Goal: Transaction & Acquisition: Book appointment/travel/reservation

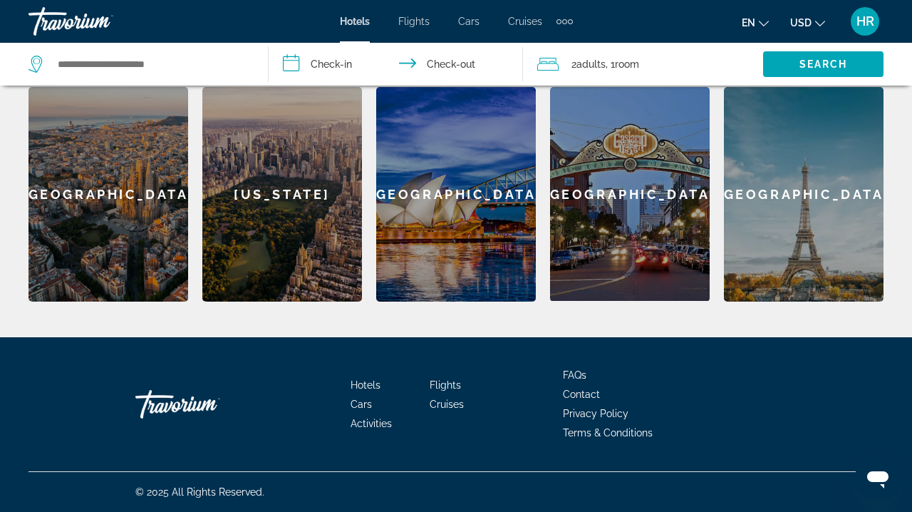
scroll to position [445, 0]
click at [443, 403] on span "Cruises" at bounding box center [447, 403] width 34 height 11
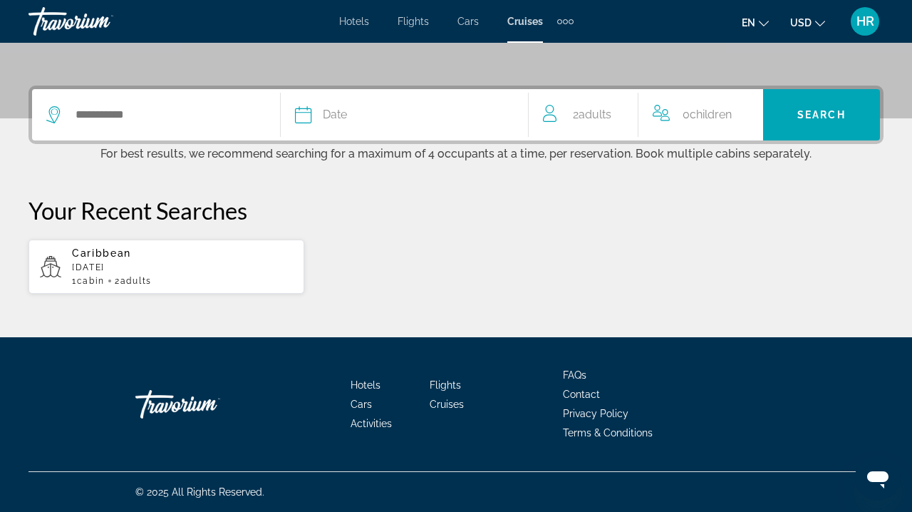
scroll to position [311, 0]
click at [107, 98] on div "Search widget" at bounding box center [156, 114] width 220 height 51
click at [134, 119] on input "Search widget" at bounding box center [170, 114] width 192 height 21
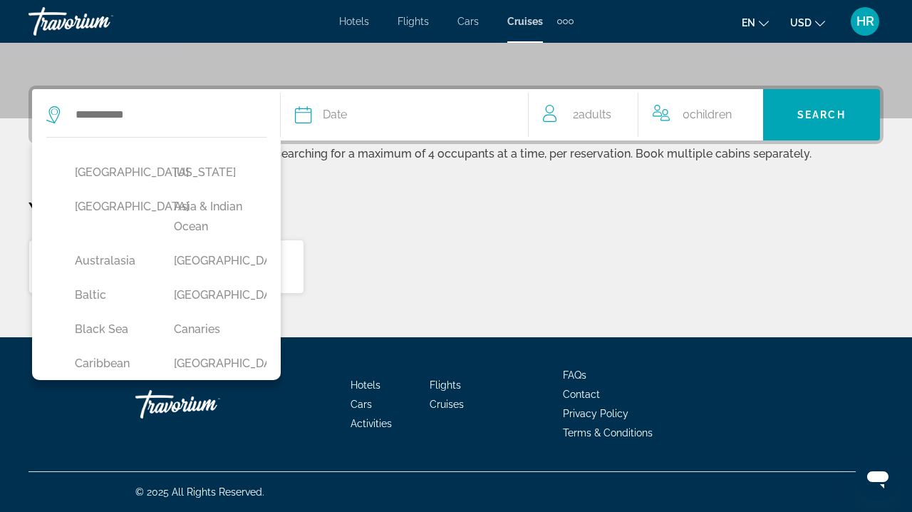
click at [520, 21] on span "Cruises" at bounding box center [525, 21] width 36 height 11
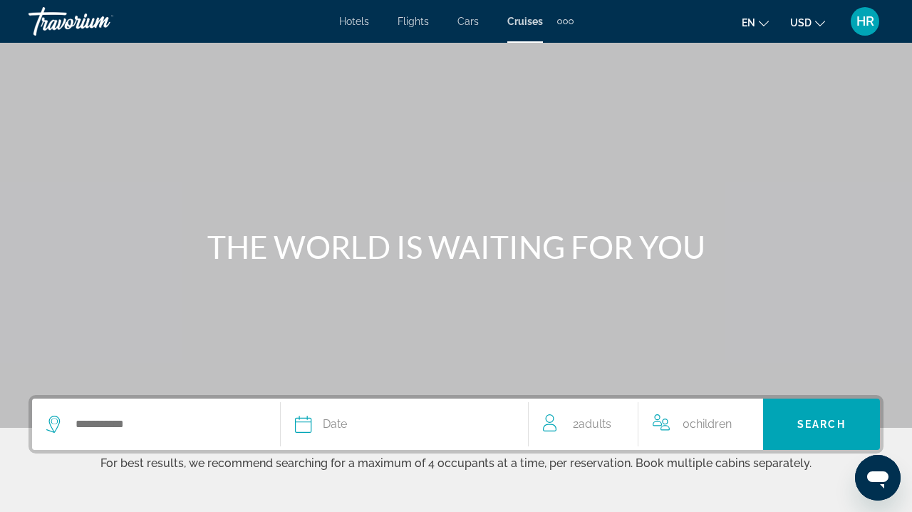
scroll to position [0, 0]
click at [520, 22] on span "Cruises" at bounding box center [525, 21] width 36 height 11
click at [520, 23] on span "Cruises" at bounding box center [525, 21] width 36 height 11
click at [210, 427] on input "Search widget" at bounding box center [170, 423] width 192 height 21
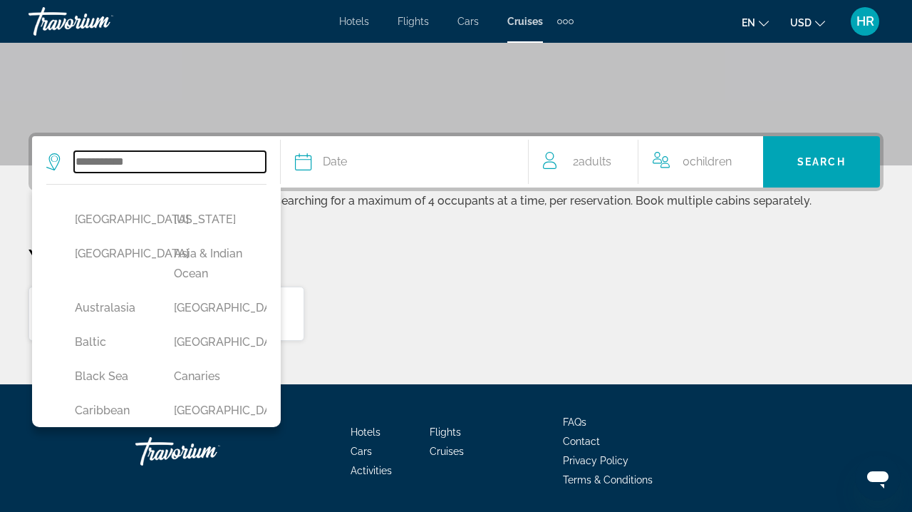
scroll to position [311, 0]
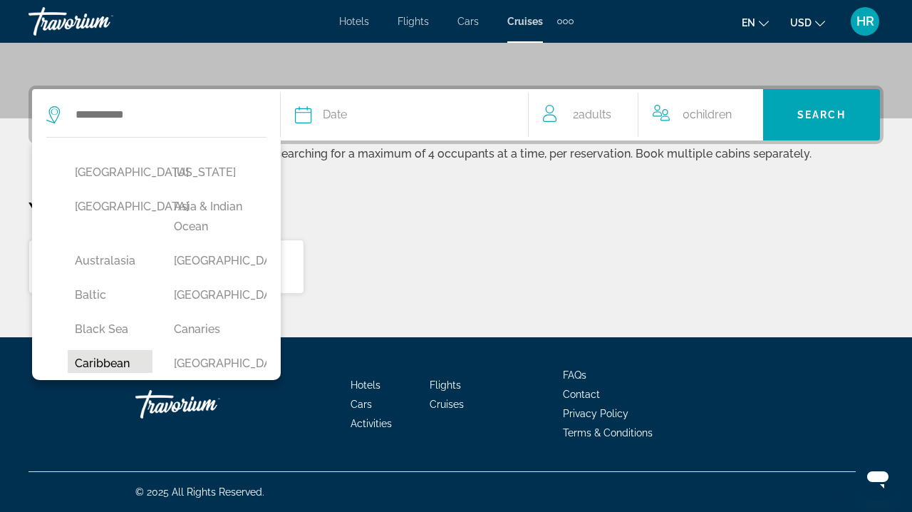
click at [103, 360] on button "Caribbean" at bounding box center [110, 363] width 85 height 27
type input "*********"
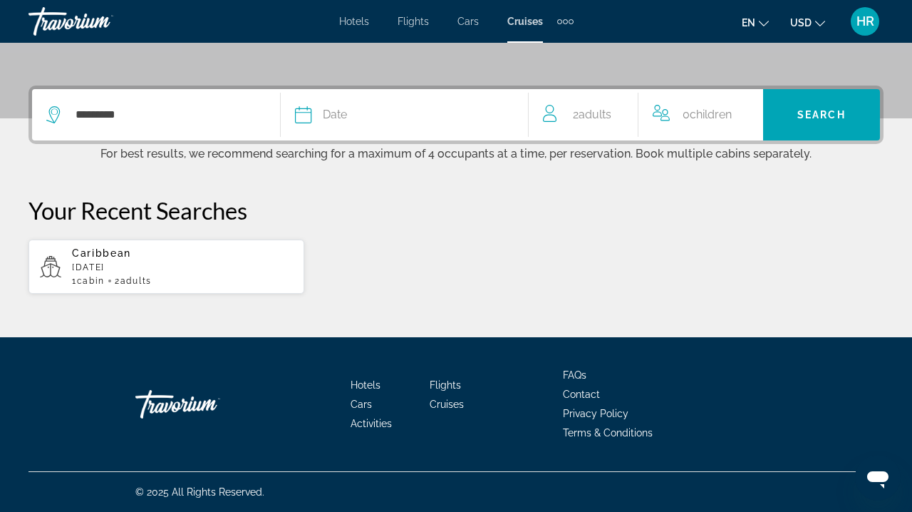
click at [303, 109] on icon "Search widget" at bounding box center [303, 114] width 17 height 17
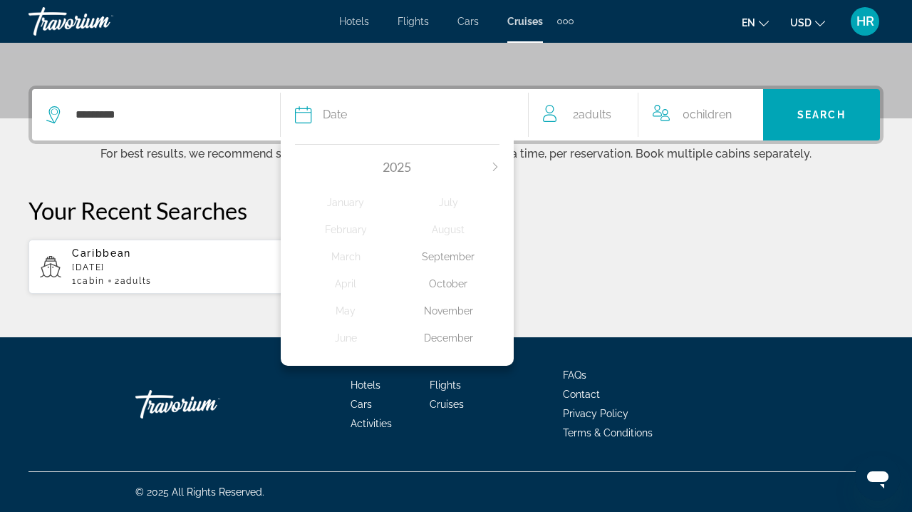
click at [495, 165] on icon "Next month" at bounding box center [495, 167] width 9 height 9
click at [354, 200] on div "January" at bounding box center [346, 203] width 103 height 26
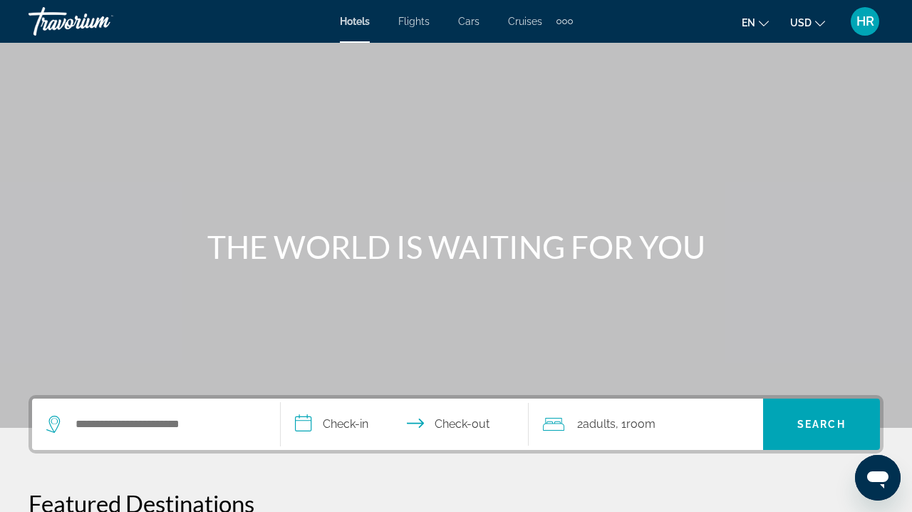
click at [520, 22] on span "Cruises" at bounding box center [525, 21] width 34 height 11
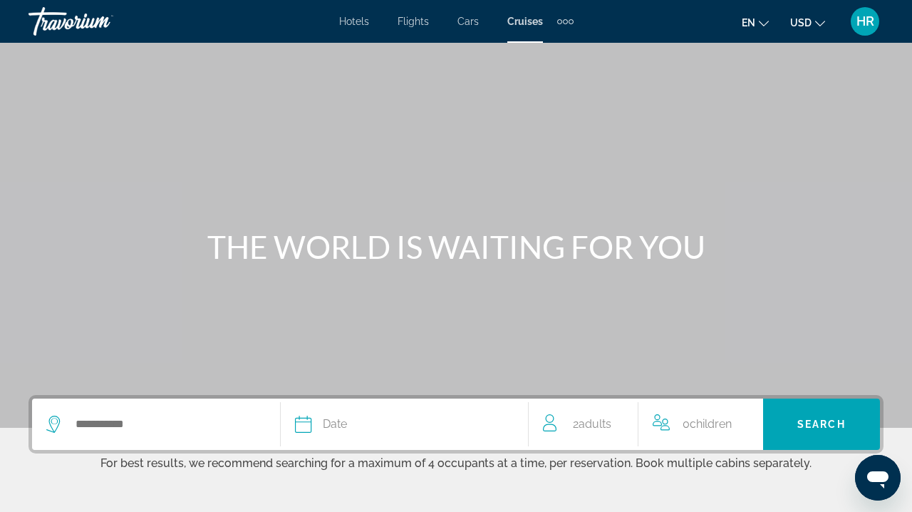
click at [520, 22] on span "Cruises" at bounding box center [525, 21] width 36 height 11
click at [522, 24] on span "Cruises" at bounding box center [525, 21] width 36 height 11
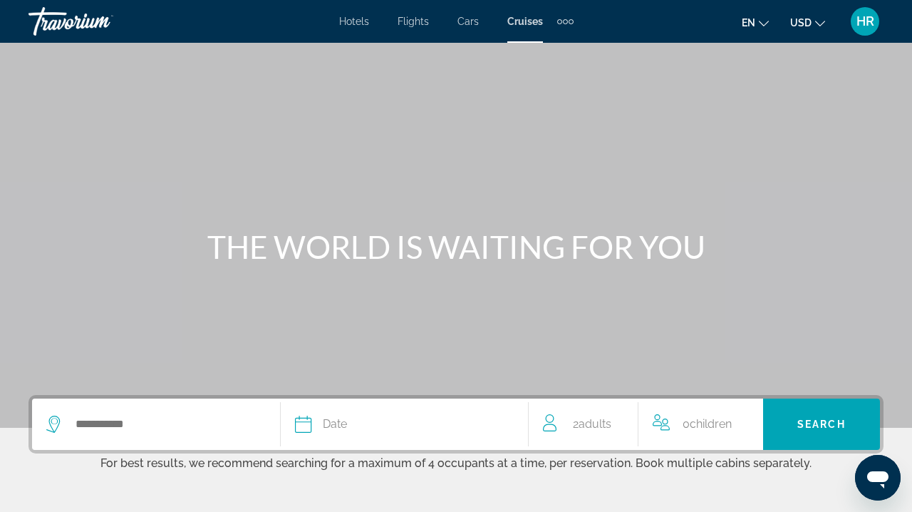
click at [522, 24] on span "Cruises" at bounding box center [525, 21] width 36 height 11
click at [748, 19] on span "en" at bounding box center [749, 22] width 14 height 11
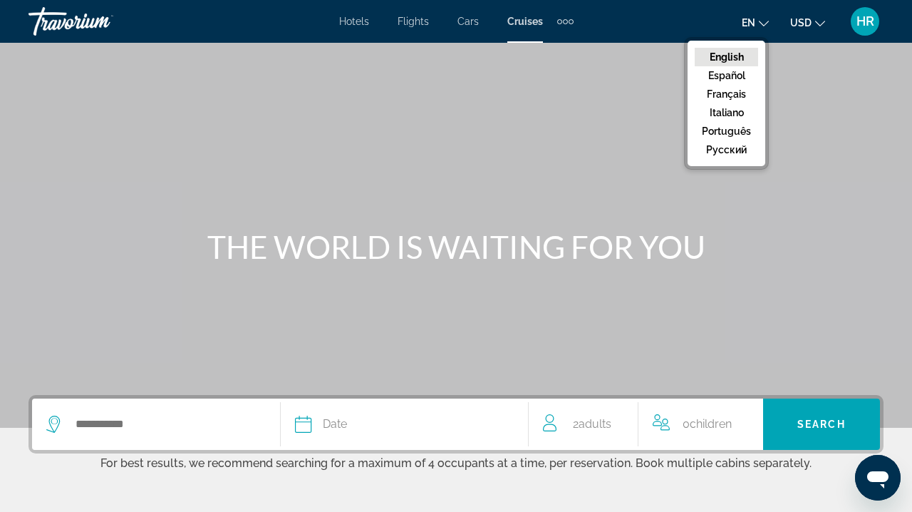
click at [794, 23] on span "USD" at bounding box center [800, 22] width 21 height 11
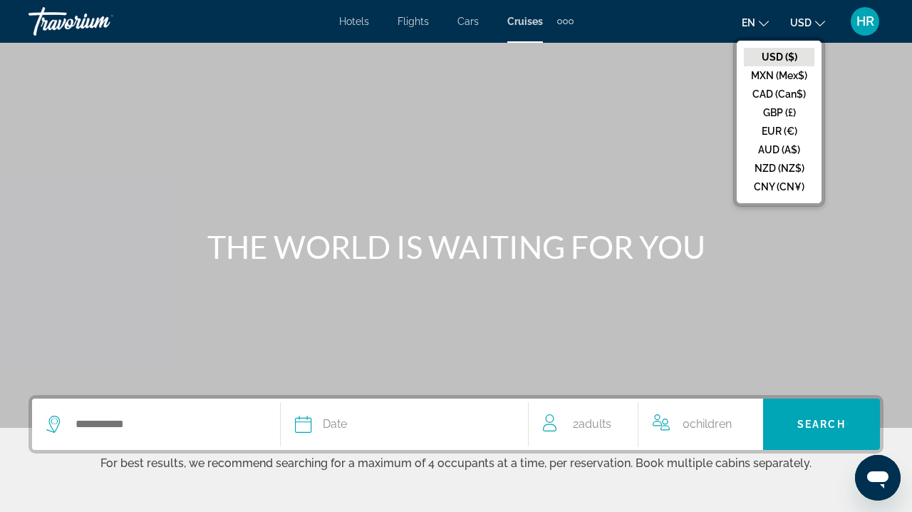
click at [854, 26] on div "HR" at bounding box center [865, 21] width 29 height 29
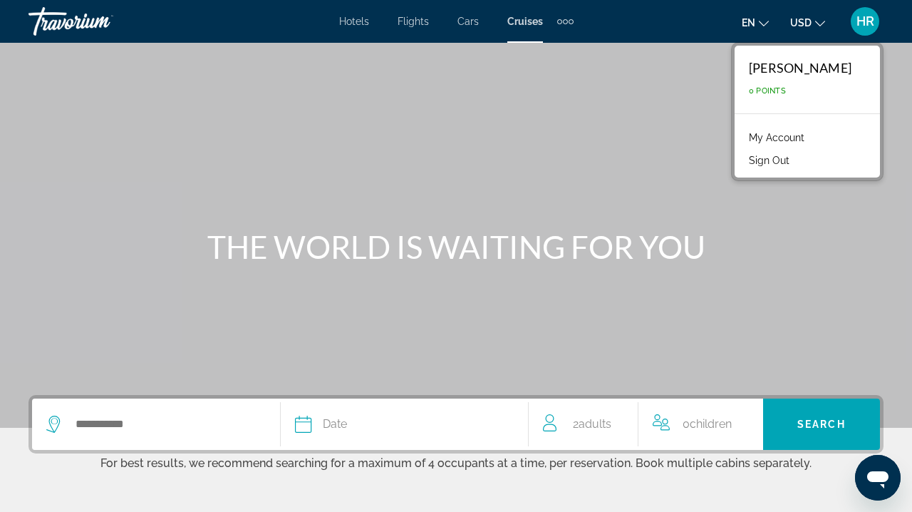
click at [671, 61] on div "Main content" at bounding box center [456, 214] width 912 height 428
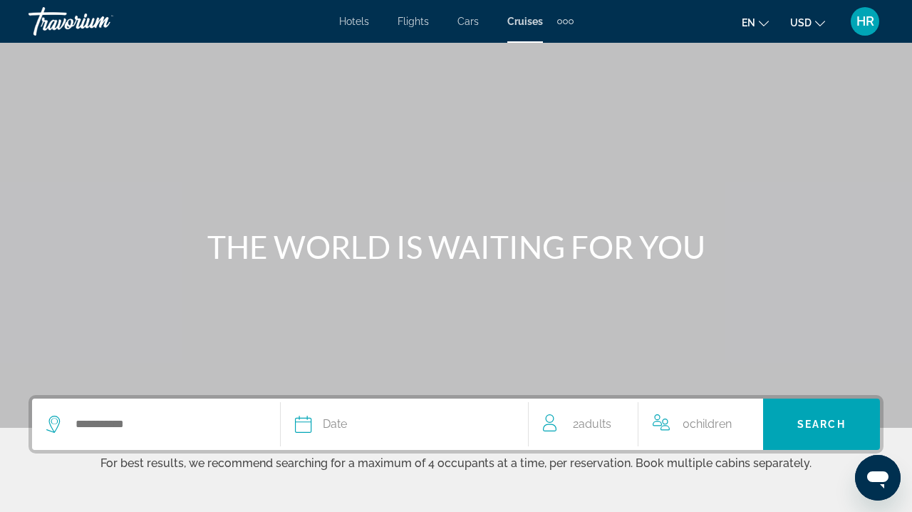
click at [520, 23] on span "Cruises" at bounding box center [525, 21] width 36 height 11
click at [81, 431] on input "Search widget" at bounding box center [170, 423] width 192 height 21
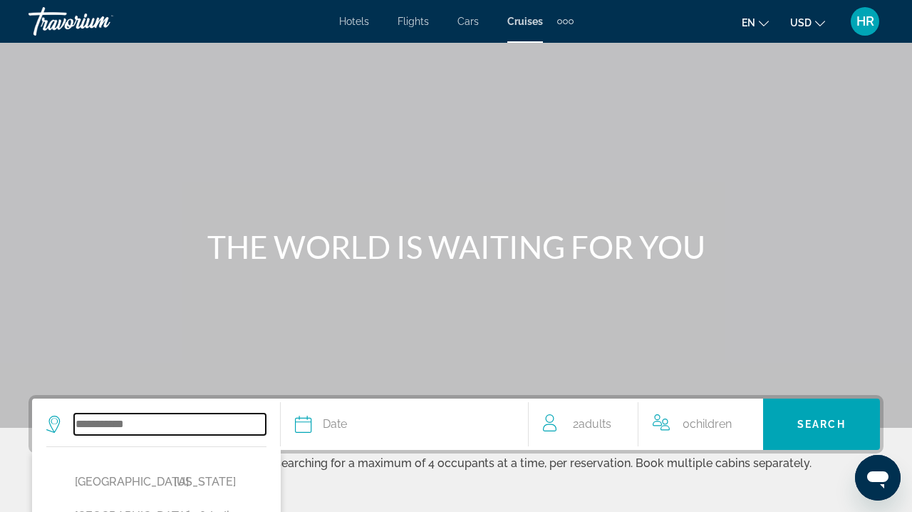
scroll to position [311, 0]
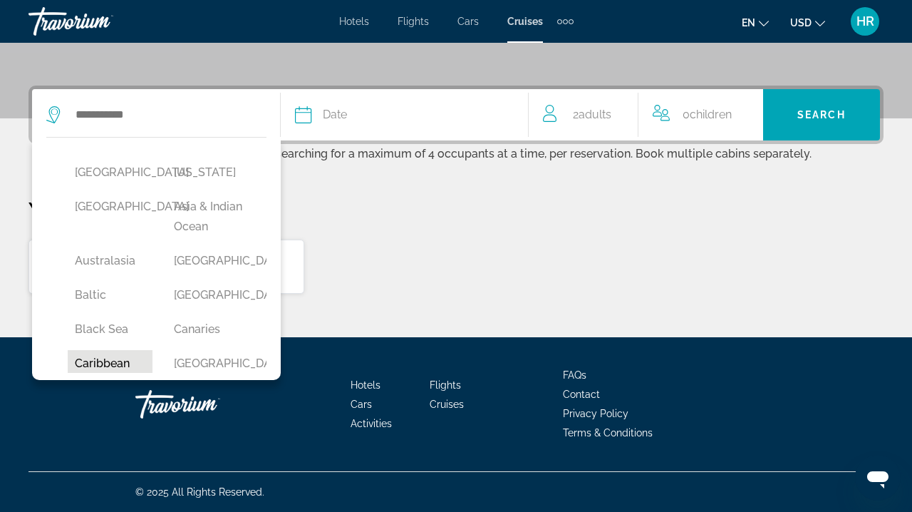
click at [106, 360] on button "Caribbean" at bounding box center [110, 363] width 85 height 27
type input "*********"
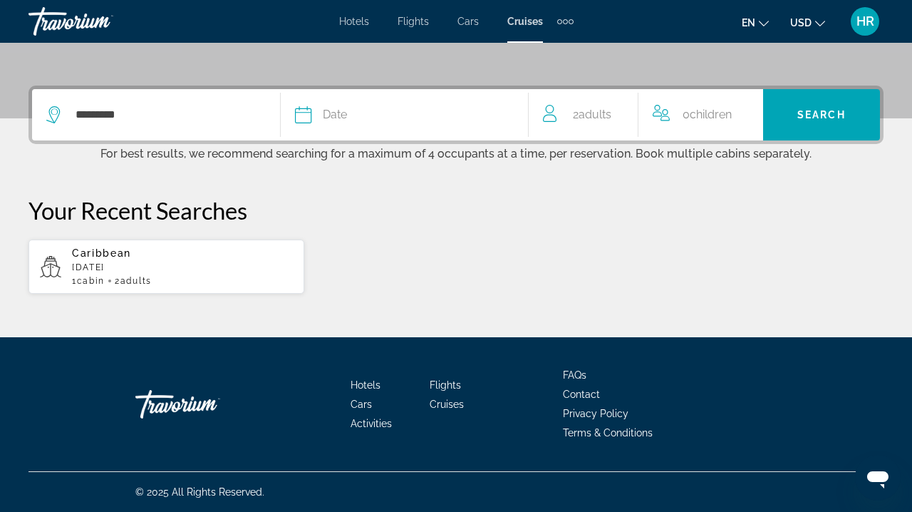
click at [309, 119] on icon "Search widget" at bounding box center [303, 114] width 17 height 17
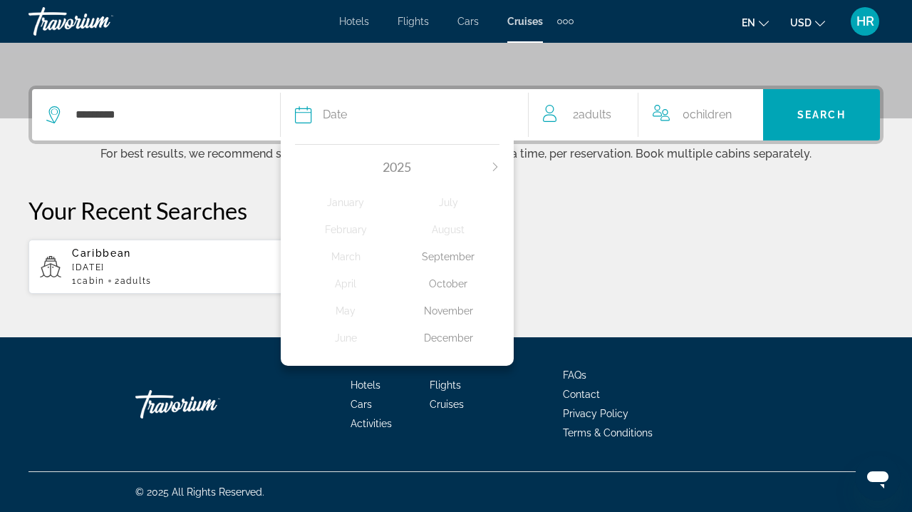
click at [495, 165] on icon "Next month" at bounding box center [495, 167] width 9 height 9
click at [346, 202] on div "January" at bounding box center [346, 203] width 103 height 26
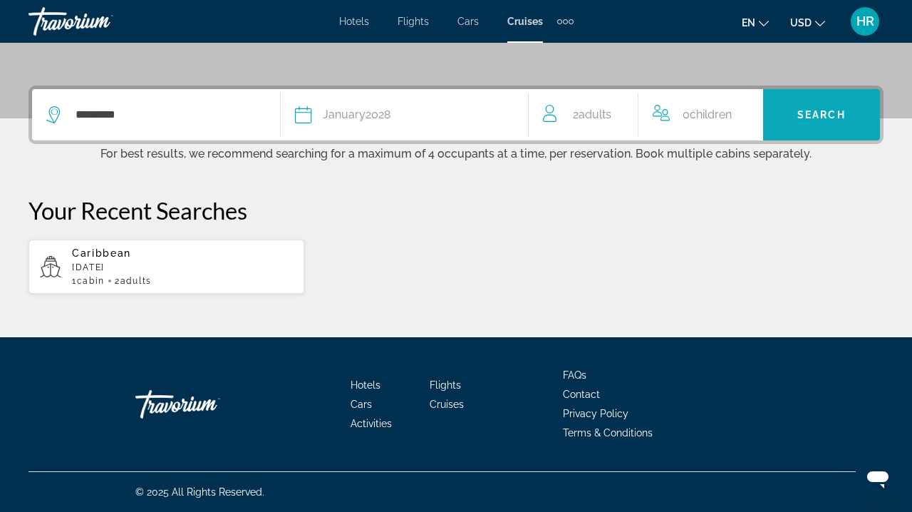
click at [788, 110] on span "Search widget" at bounding box center [821, 115] width 117 height 34
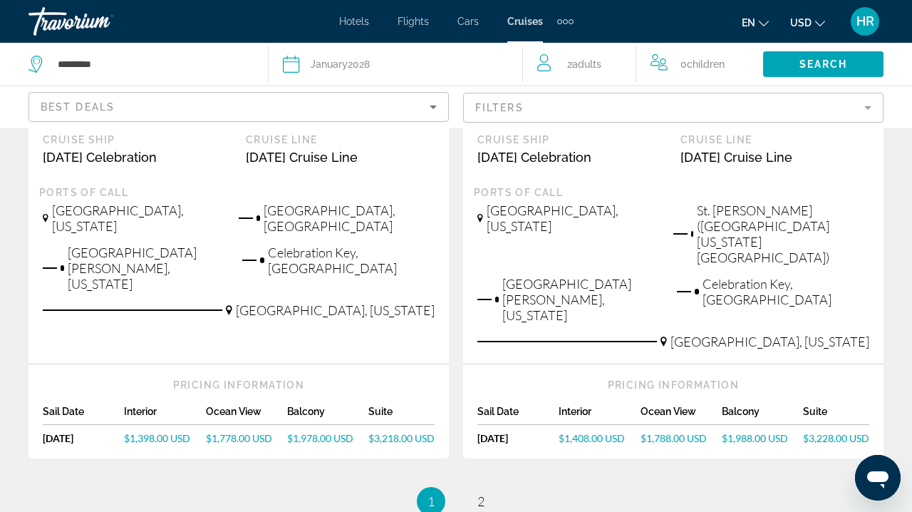
scroll to position [1743, 0]
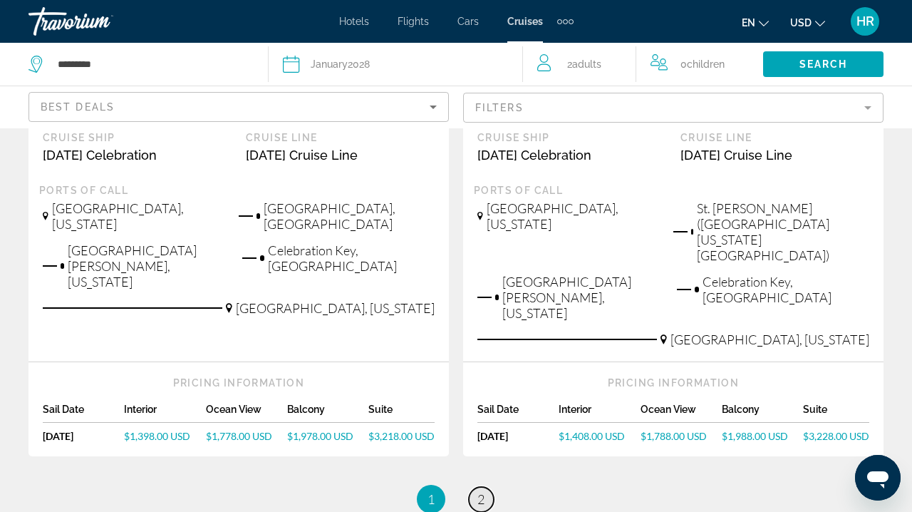
click at [485, 491] on span "2" at bounding box center [481, 499] width 7 height 16
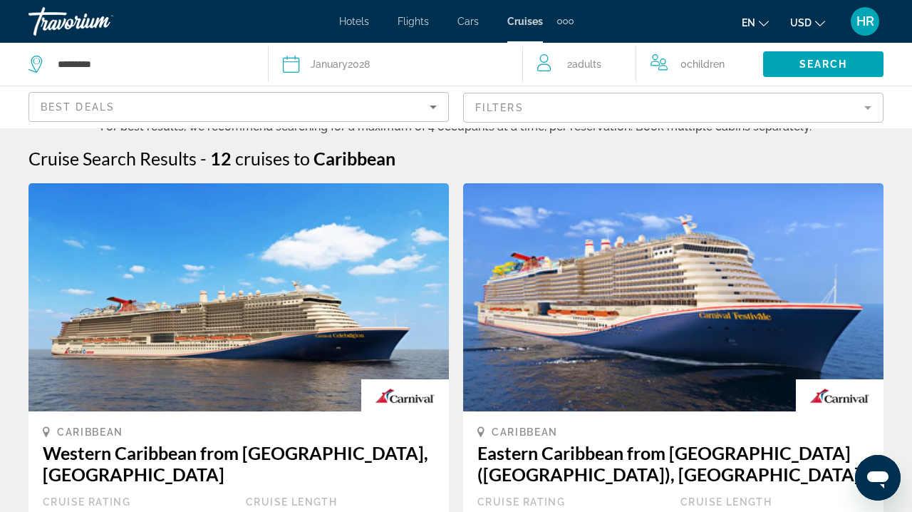
scroll to position [11, 0]
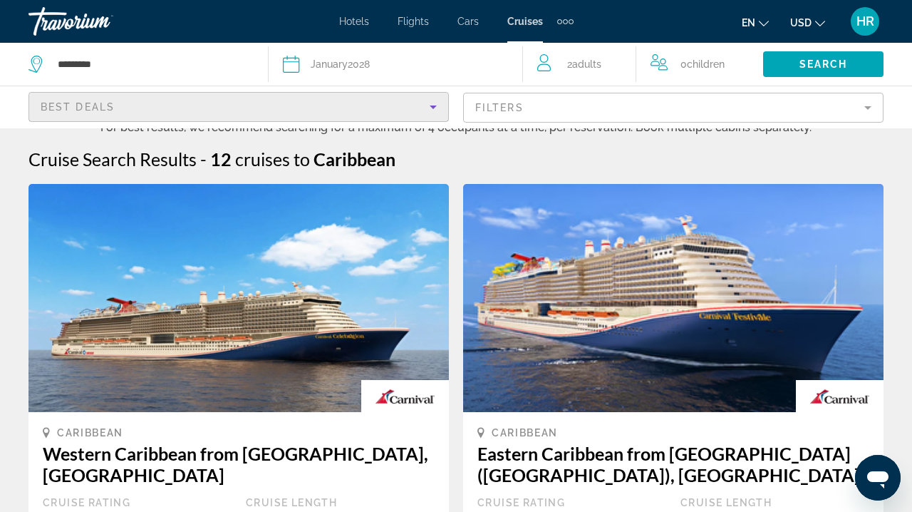
click at [130, 101] on div "Best Deals" at bounding box center [235, 106] width 389 height 17
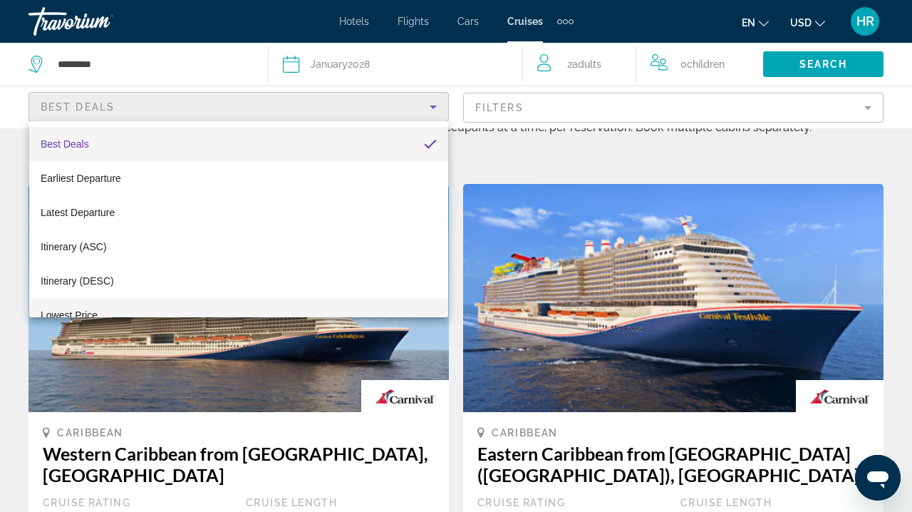
click at [99, 311] on mat-option "Lowest Price" at bounding box center [238, 315] width 419 height 34
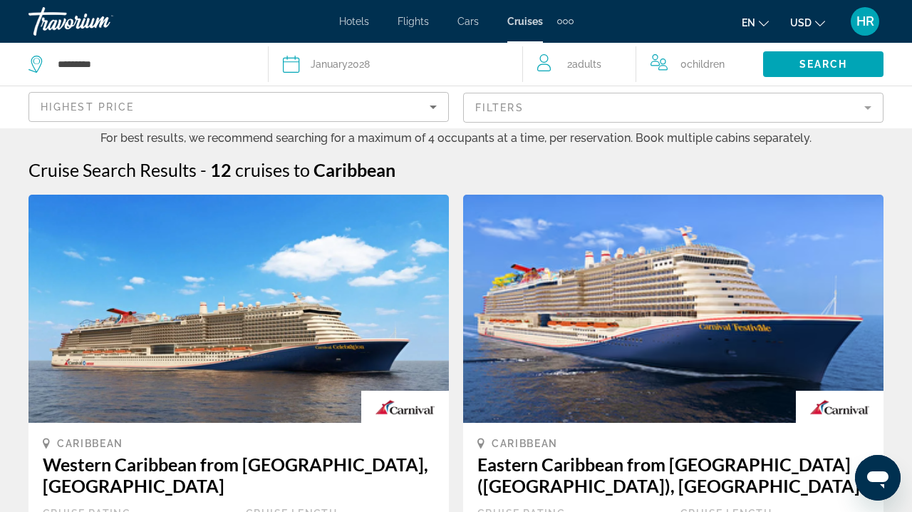
click at [453, 163] on div "Cruise Search Results - 12 cruises to Caribbean" at bounding box center [456, 169] width 855 height 21
click at [520, 102] on mat-form-field "Filters" at bounding box center [673, 108] width 421 height 30
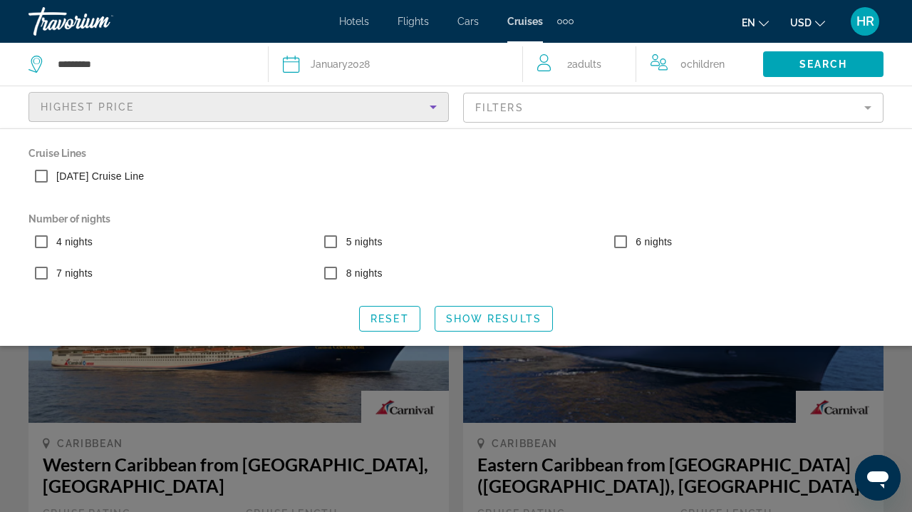
click at [339, 103] on div "Highest Price" at bounding box center [235, 106] width 389 height 17
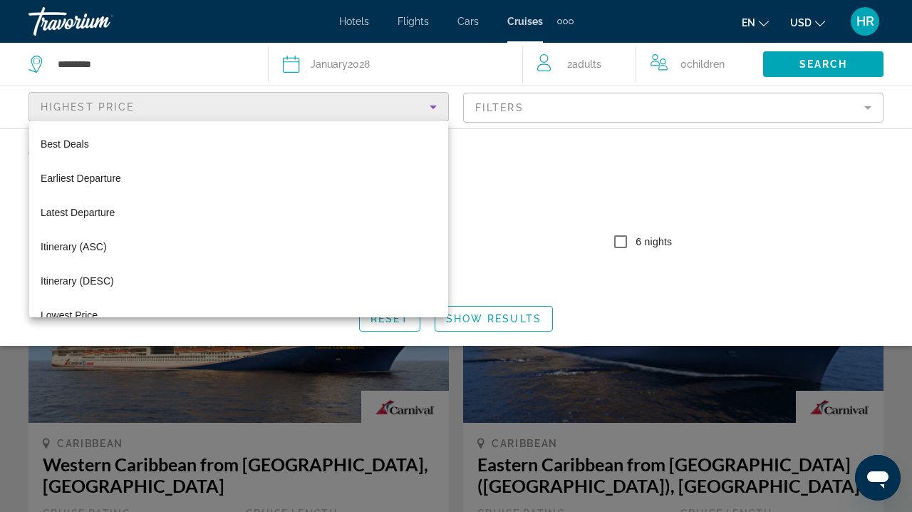
scroll to position [49, 0]
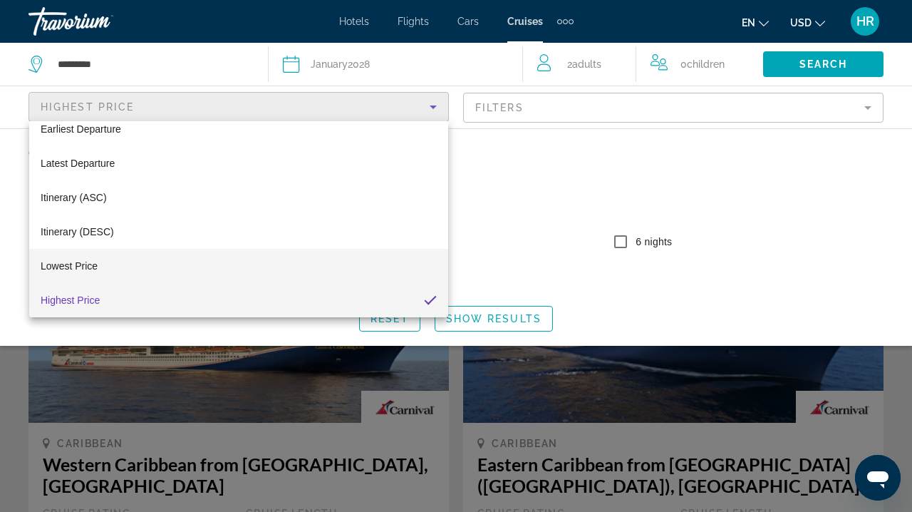
click at [103, 266] on mat-option "Lowest Price" at bounding box center [238, 266] width 419 height 34
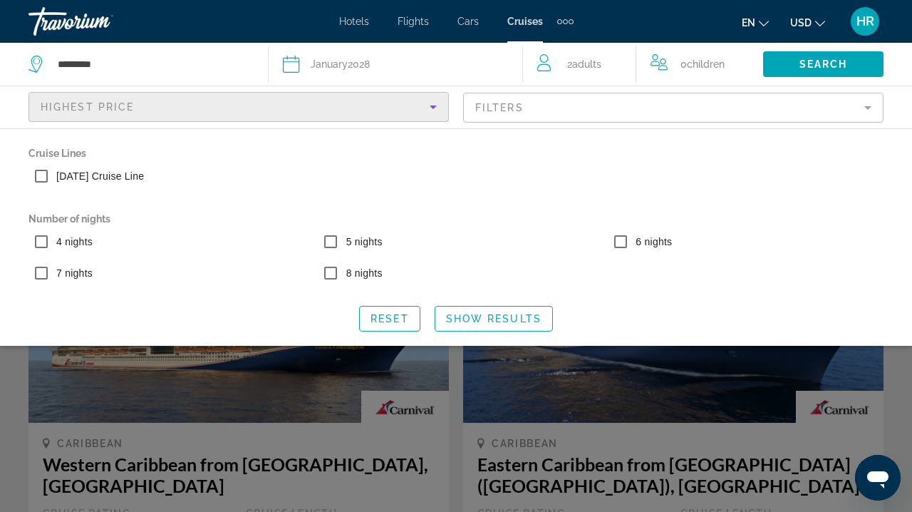
click at [715, 168] on div "Carnival Cruise Line" at bounding box center [456, 178] width 870 height 31
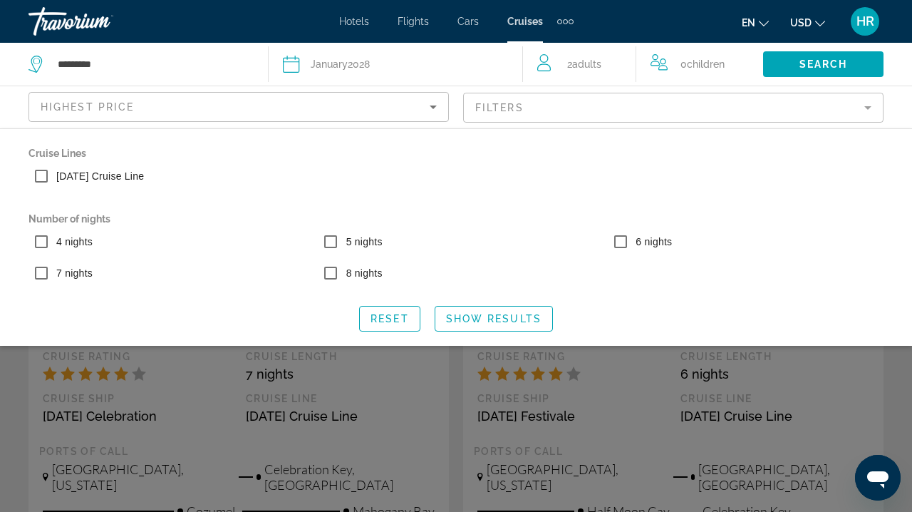
scroll to position [161, 0]
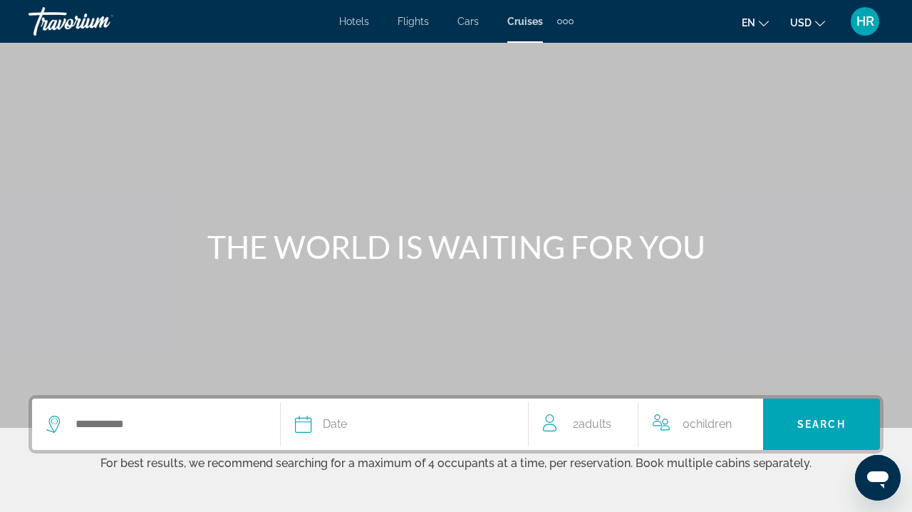
click at [141, 412] on div "Search widget" at bounding box center [156, 423] width 220 height 51
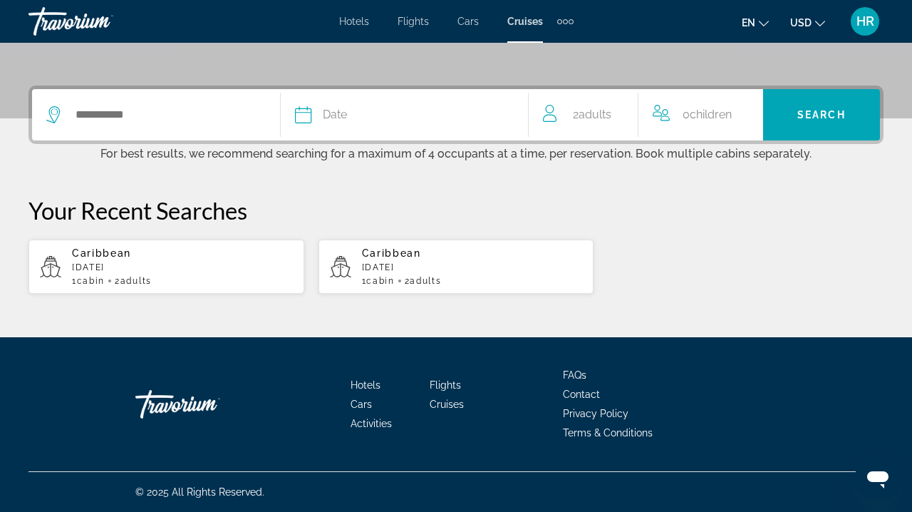
scroll to position [311, 0]
click at [171, 113] on input "Search widget" at bounding box center [170, 114] width 192 height 21
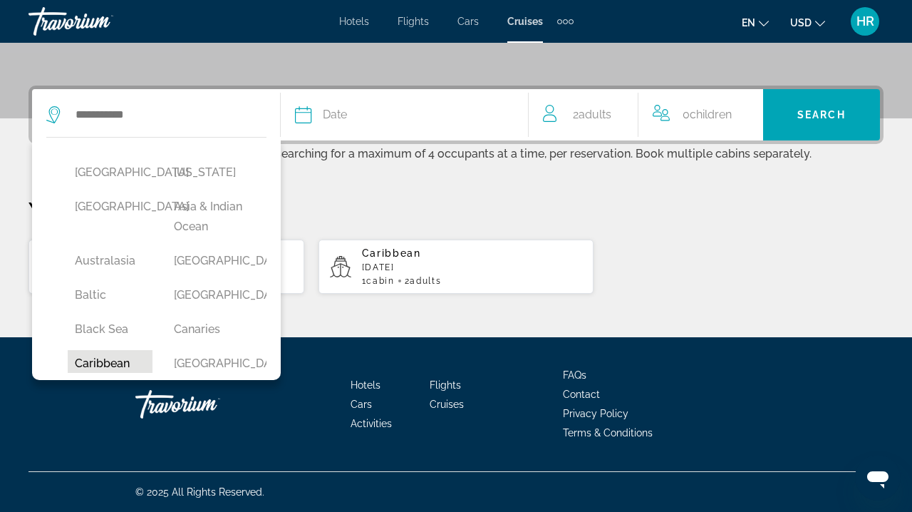
click at [129, 359] on button "Caribbean" at bounding box center [110, 363] width 85 height 27
type input "*********"
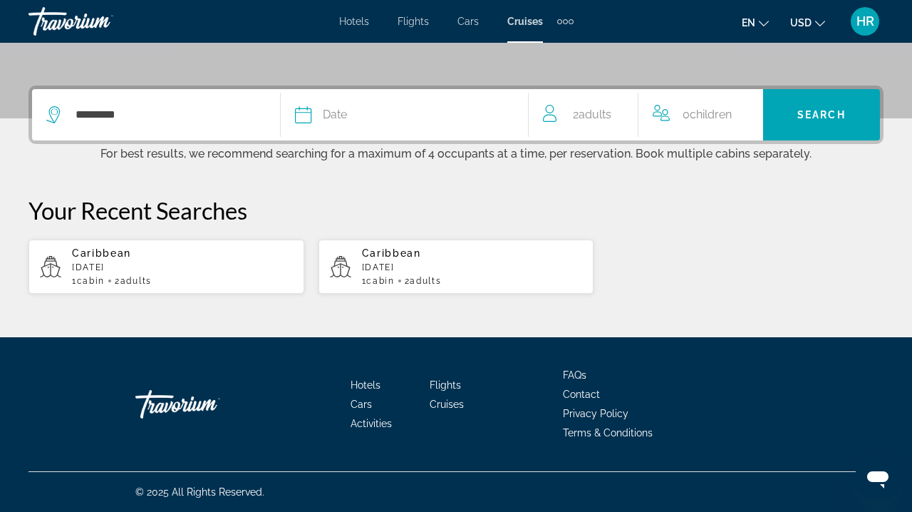
click at [299, 115] on icon "Search widget" at bounding box center [303, 114] width 17 height 17
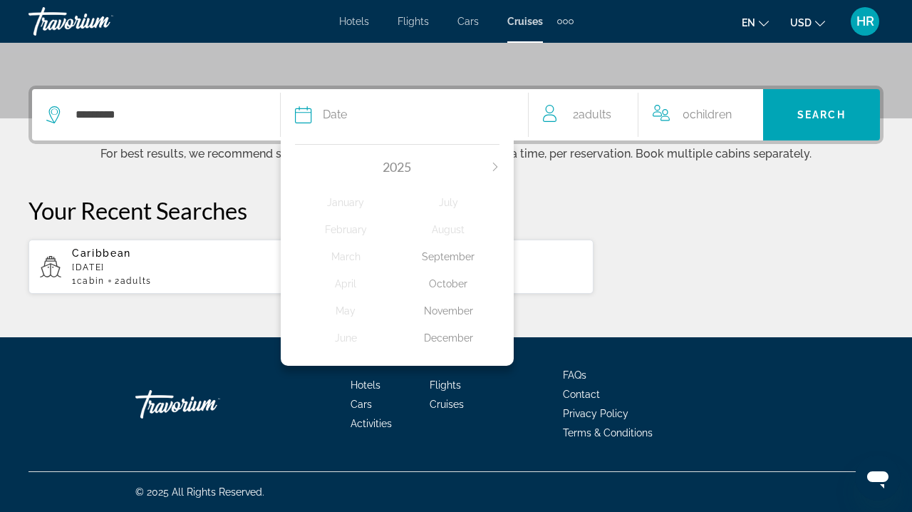
click at [495, 163] on icon "Next month" at bounding box center [495, 167] width 9 height 9
click at [346, 202] on div "January" at bounding box center [346, 203] width 103 height 26
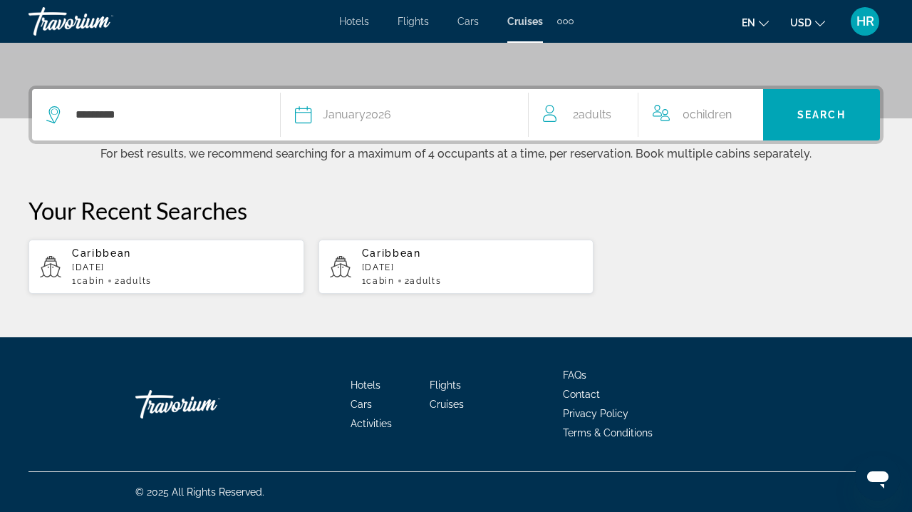
click at [685, 111] on span "0 Child Children" at bounding box center [707, 115] width 49 height 20
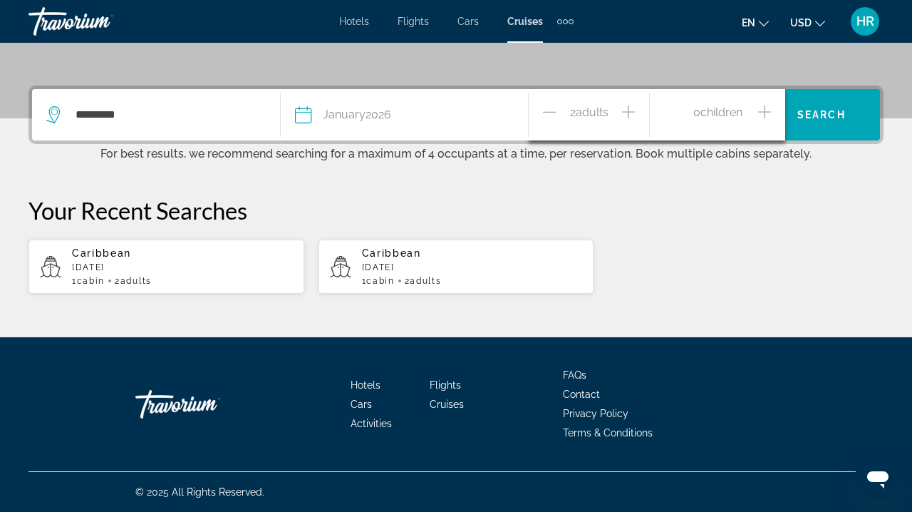
click at [769, 108] on icon "Increment children" at bounding box center [764, 111] width 13 height 17
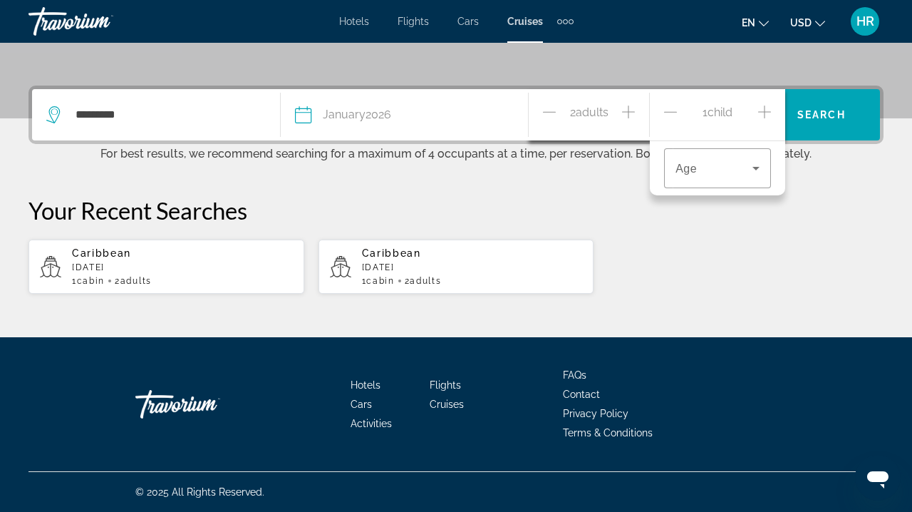
click at [766, 108] on icon "Increment children" at bounding box center [764, 111] width 13 height 17
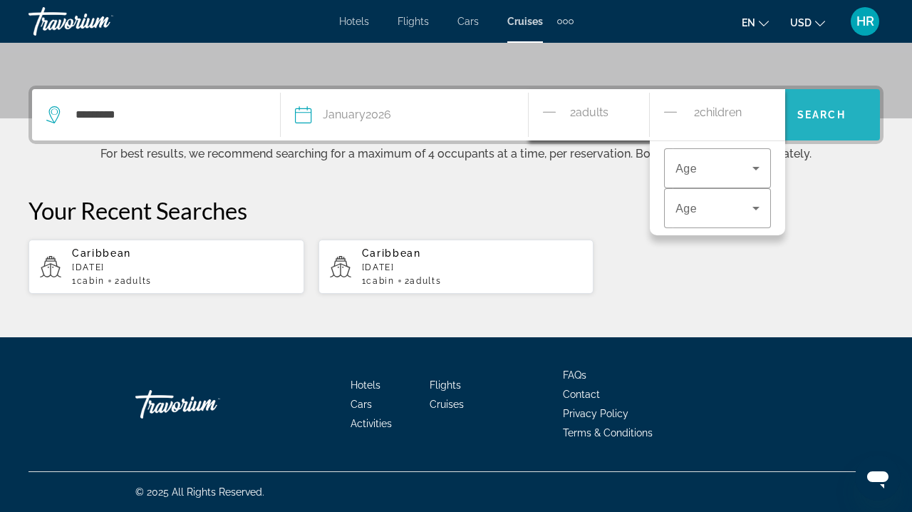
click at [830, 110] on span "Search" at bounding box center [822, 114] width 48 height 11
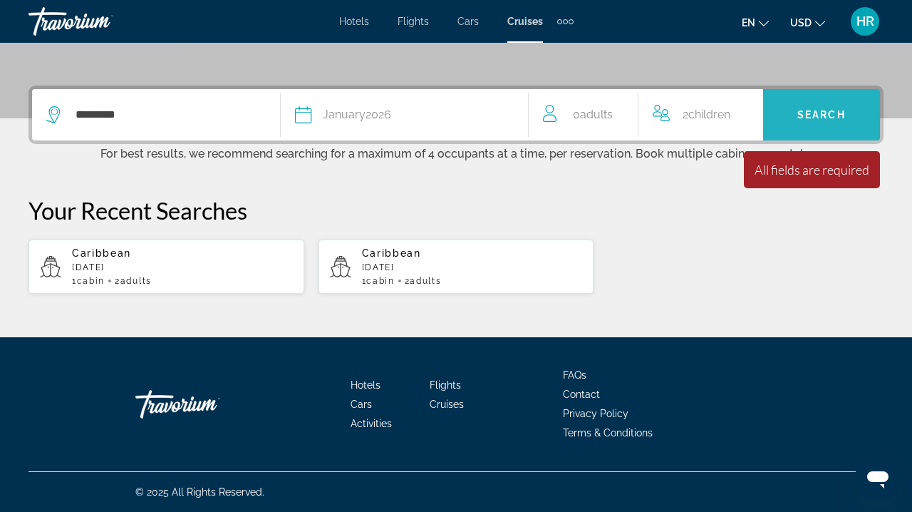
click at [830, 110] on span "Search" at bounding box center [822, 114] width 48 height 11
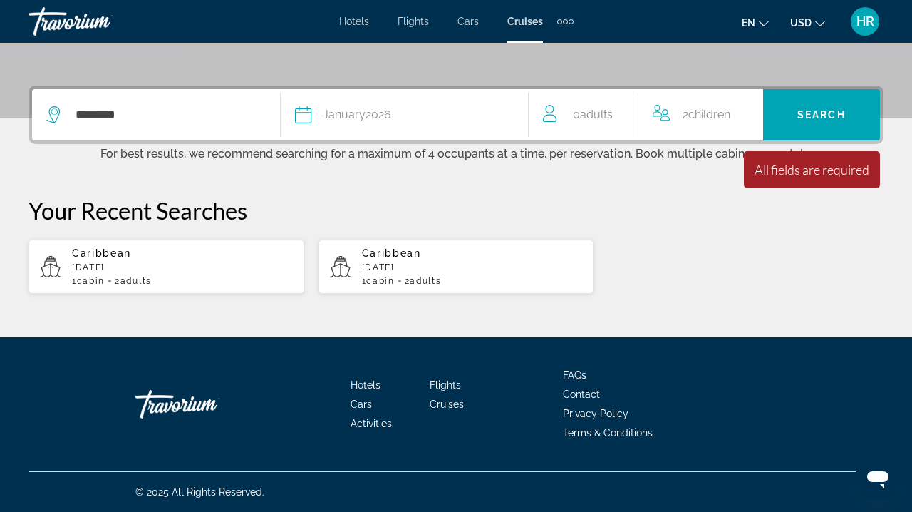
click at [678, 113] on div "2 Child Children" at bounding box center [701, 115] width 96 height 20
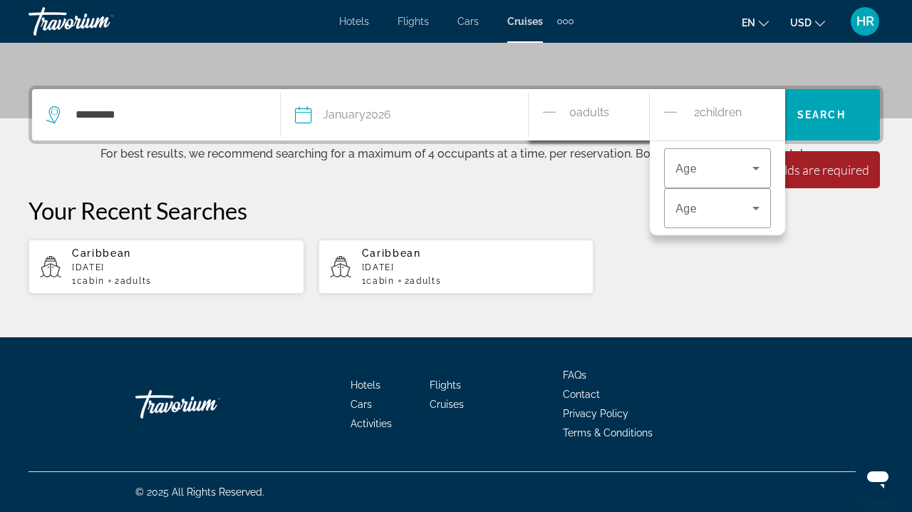
click at [574, 108] on span "0 Adult Adults" at bounding box center [590, 115] width 40 height 25
click at [614, 103] on div "0 Adult Adults" at bounding box center [596, 115] width 106 height 25
click at [755, 168] on icon "Travelers: 0 adult, 2 children" at bounding box center [756, 168] width 17 height 17
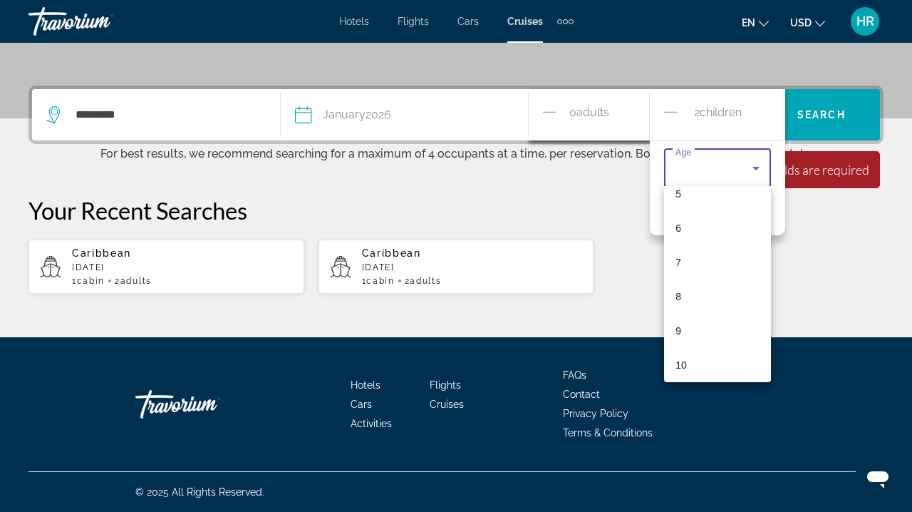
scroll to position [220, 0]
click at [758, 165] on div at bounding box center [456, 256] width 912 height 512
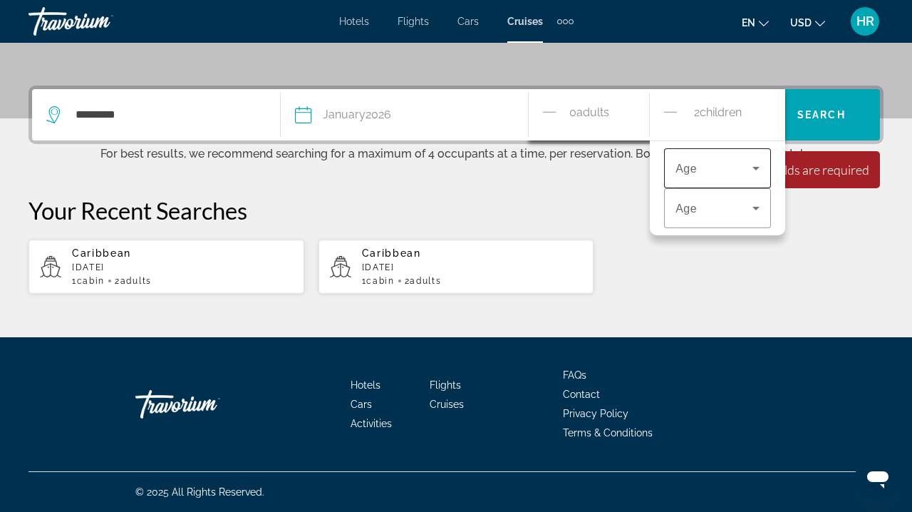
click at [751, 165] on icon "Travelers: 0 adult, 2 children" at bounding box center [756, 168] width 17 height 17
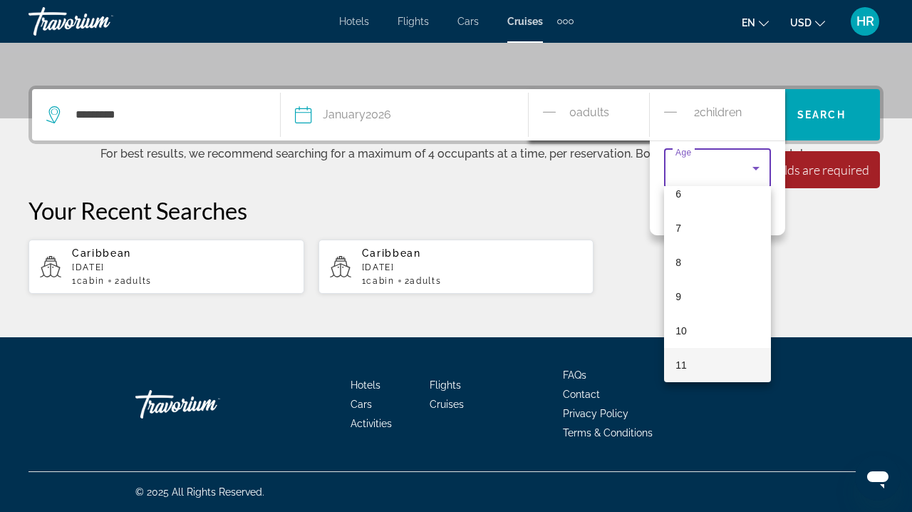
click at [804, 210] on div at bounding box center [456, 256] width 912 height 512
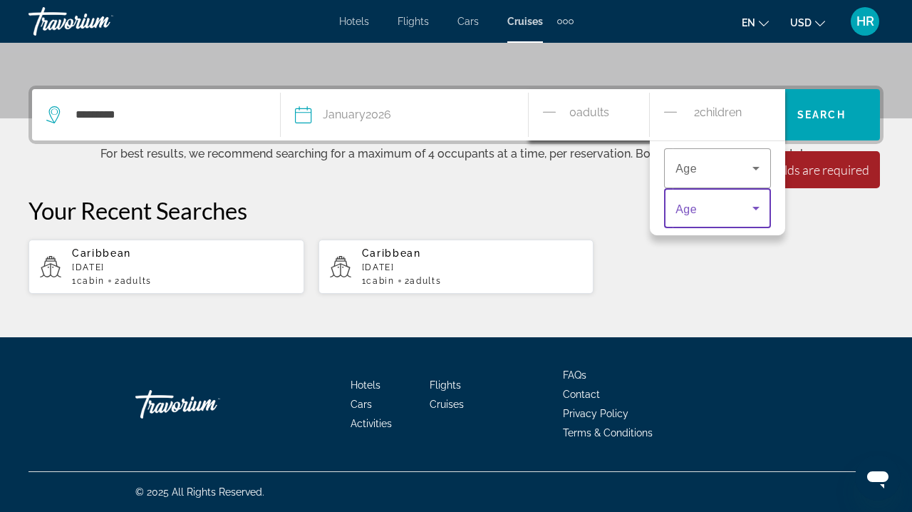
click at [757, 203] on icon "Travelers: 0 adult, 2 children" at bounding box center [756, 208] width 17 height 17
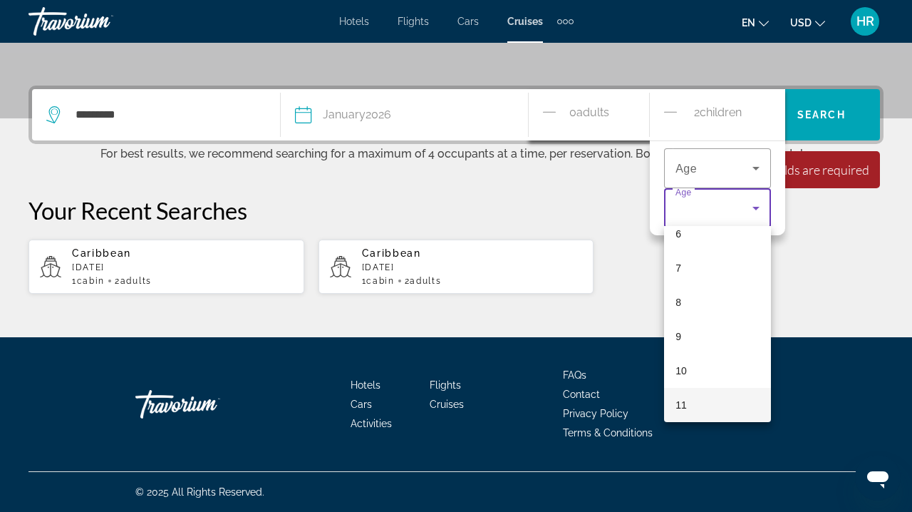
click at [838, 196] on div at bounding box center [456, 256] width 912 height 512
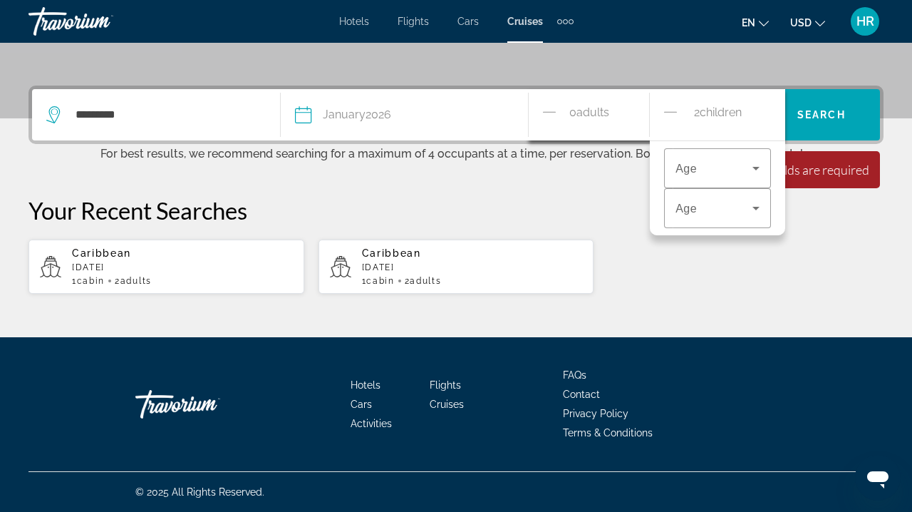
click at [572, 107] on span "0 Adult Adults" at bounding box center [590, 115] width 40 height 25
click at [736, 122] on span "2 Child Children" at bounding box center [718, 115] width 48 height 25
click at [756, 105] on div "2 Child Children" at bounding box center [717, 115] width 107 height 25
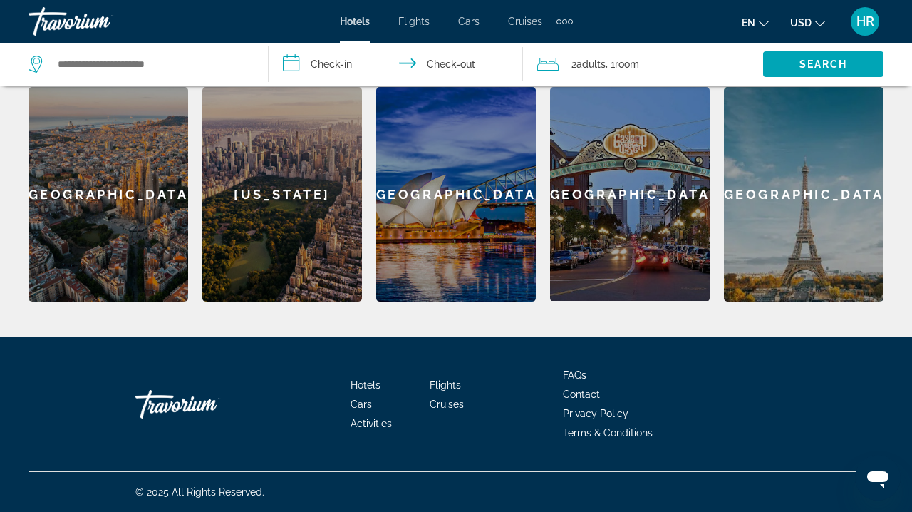
scroll to position [445, 0]
click at [445, 403] on span "Cruises" at bounding box center [447, 403] width 34 height 11
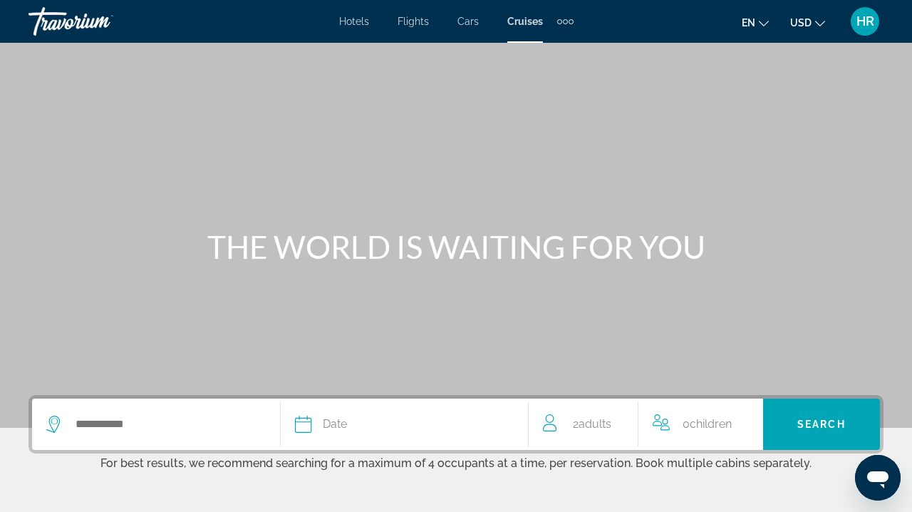
click at [525, 23] on span "Cruises" at bounding box center [525, 21] width 36 height 11
click at [525, 19] on span "Cruises" at bounding box center [525, 21] width 36 height 11
click at [527, 21] on span "Cruises" at bounding box center [525, 21] width 36 height 11
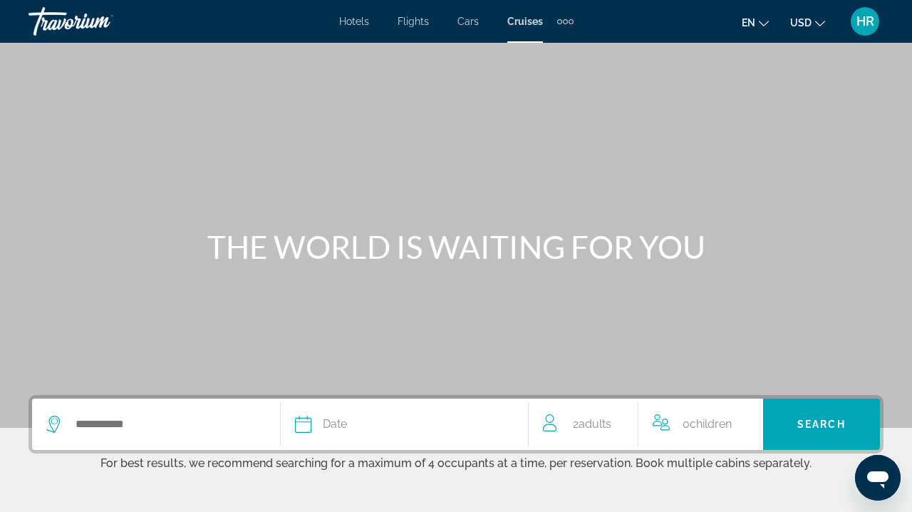
click at [527, 21] on span "Cruises" at bounding box center [525, 21] width 36 height 11
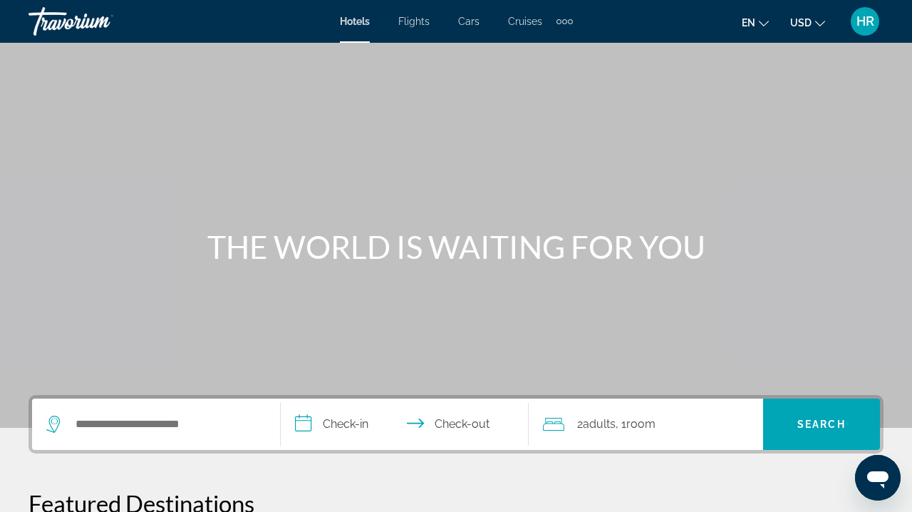
click at [527, 21] on span "Cruises" at bounding box center [525, 21] width 34 height 11
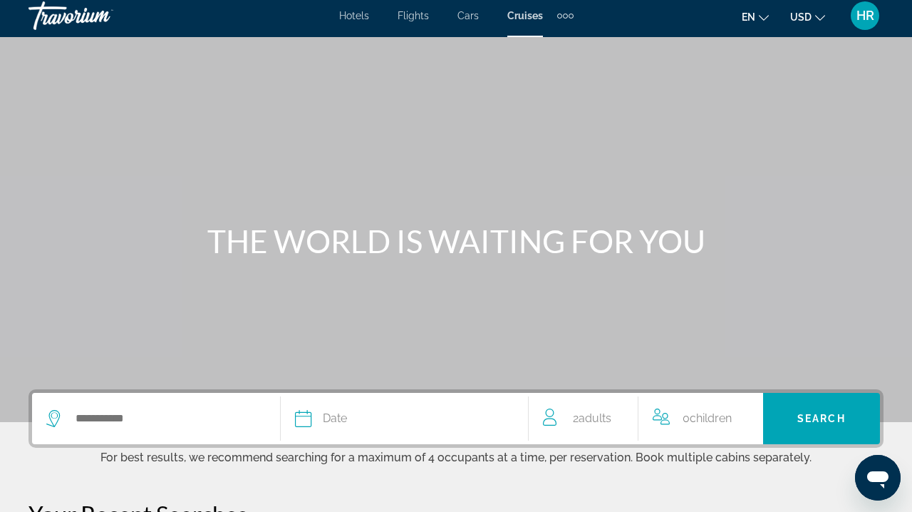
scroll to position [-2, 0]
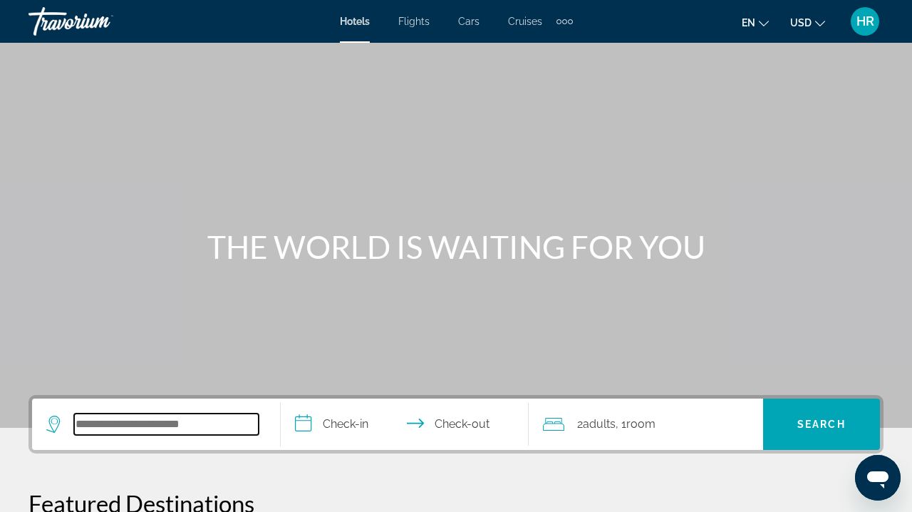
click at [136, 431] on input "Search widget" at bounding box center [166, 423] width 185 height 21
